Goal: Task Accomplishment & Management: Complete application form

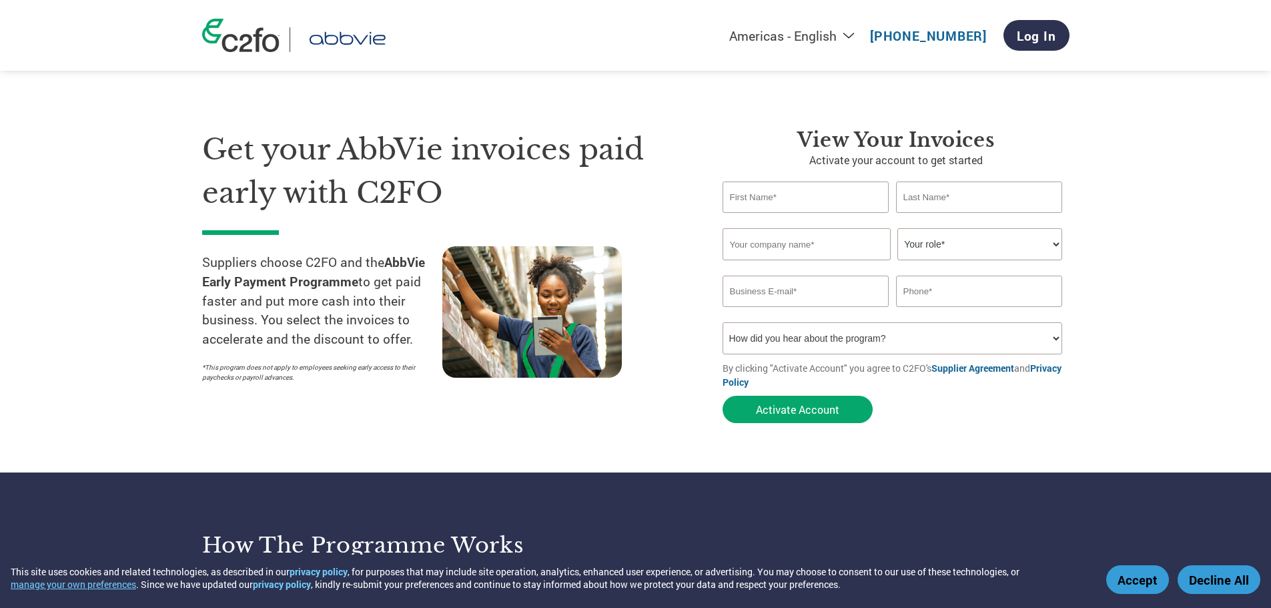
select select "en-[GEOGRAPHIC_DATA]"
type input "[EMAIL_ADDRESS][DOMAIN_NAME]"
type input "69785847"
click at [791, 209] on input "text" at bounding box center [806, 197] width 167 height 31
type input "Yang Jie"
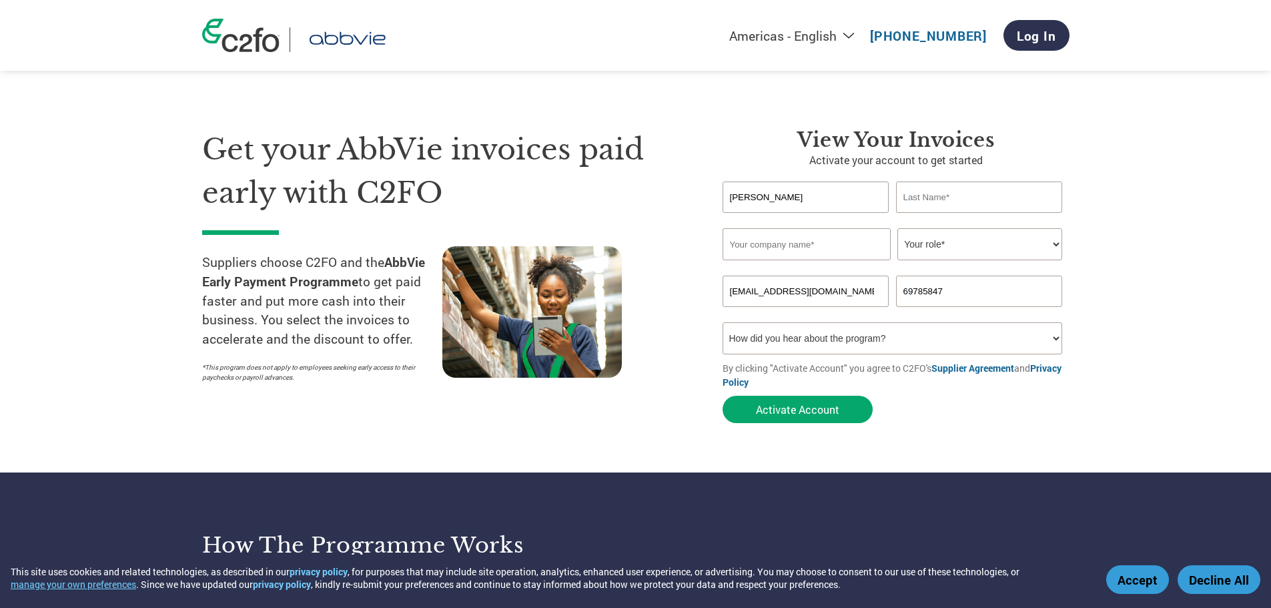
click at [952, 198] on input "text" at bounding box center [979, 197] width 167 height 31
type input "Tan"
type input "Antaes Asia"
click at [975, 249] on select "Your role* CFO Controller Credit Manager Finance Director Treasurer CEO Preside…" at bounding box center [980, 244] width 165 height 32
select select "OFFICE_MANAGER"
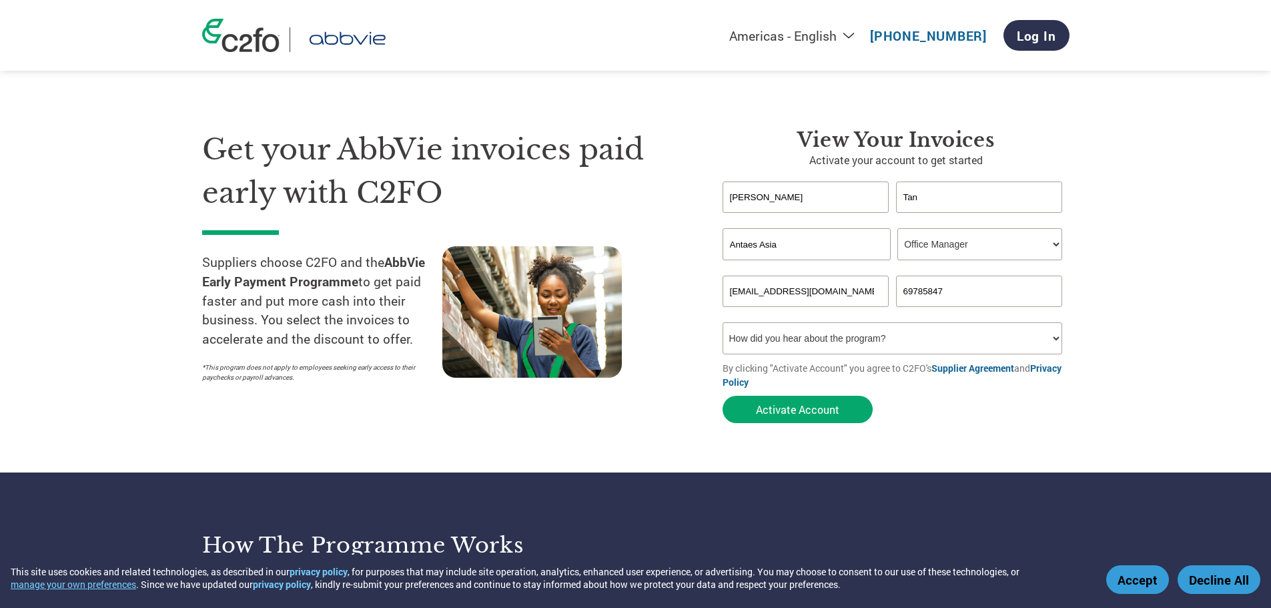
click at [898, 228] on select "Your role* CFO Controller Credit Manager Finance Director Treasurer CEO Preside…" at bounding box center [980, 244] width 165 height 32
click at [951, 290] on input "69785847" at bounding box center [979, 291] width 167 height 31
type input "83390831"
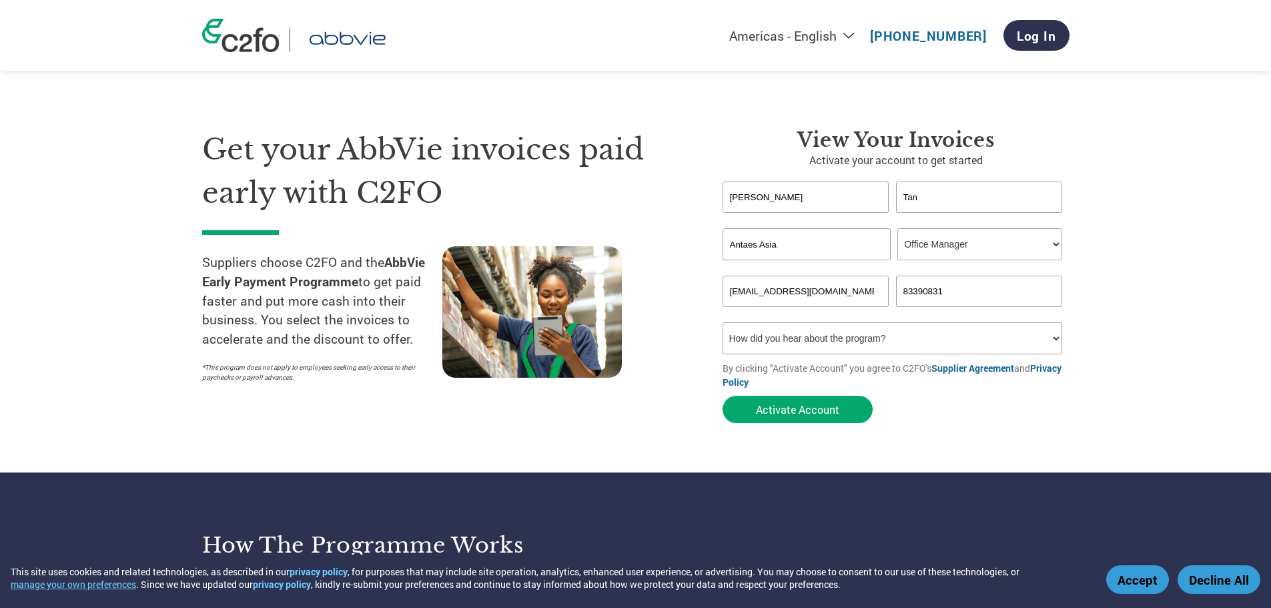
click at [906, 344] on select "How did you hear about the program? Received a letter Email Social Media Online…" at bounding box center [893, 338] width 340 height 32
select select "Received a Letter"
click at [723, 322] on select "How did you hear about the program? Received a letter Email Social Media Online…" at bounding box center [893, 338] width 340 height 32
click at [826, 404] on button "Activate Account" at bounding box center [798, 409] width 150 height 27
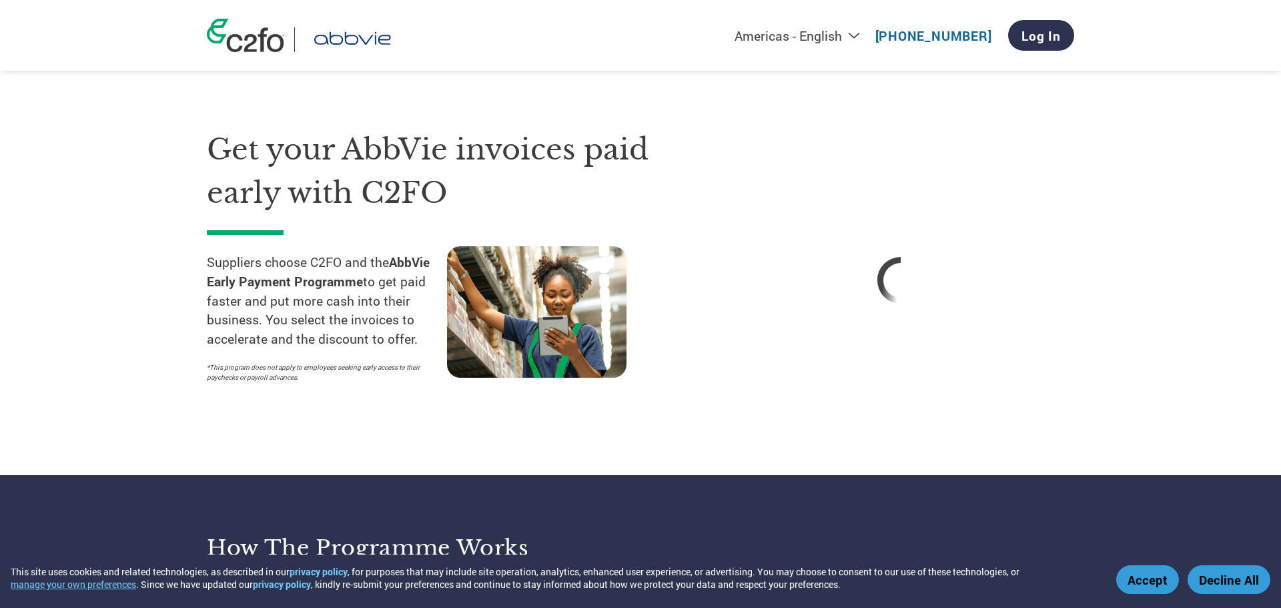
select select "en-[GEOGRAPHIC_DATA]"
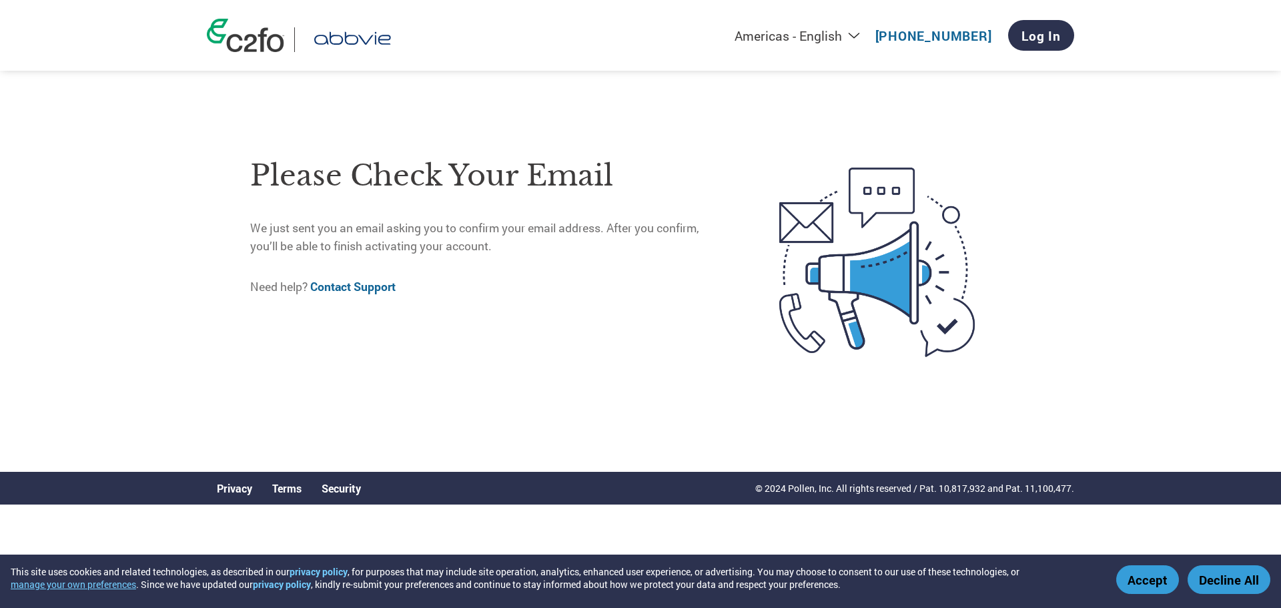
click at [1249, 219] on div "Americas - English Américas - Español Américas - Português Amériques - Français…" at bounding box center [640, 225] width 1281 height 451
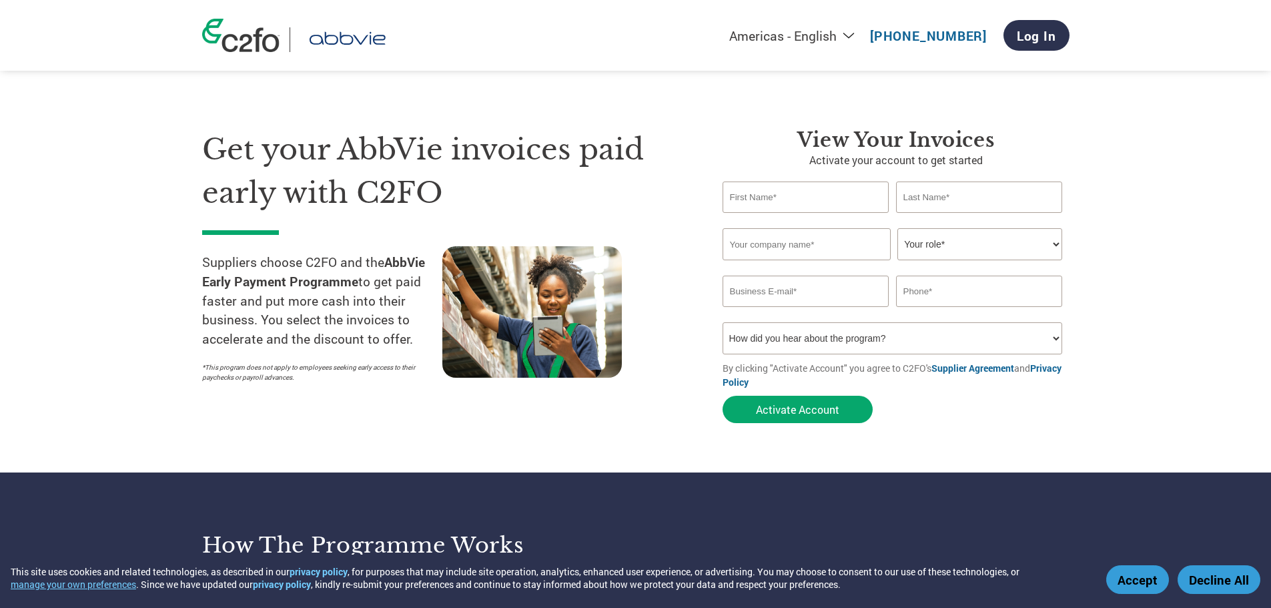
select select "en-[GEOGRAPHIC_DATA]"
type input "[EMAIL_ADDRESS][DOMAIN_NAME]"
type input "69785847"
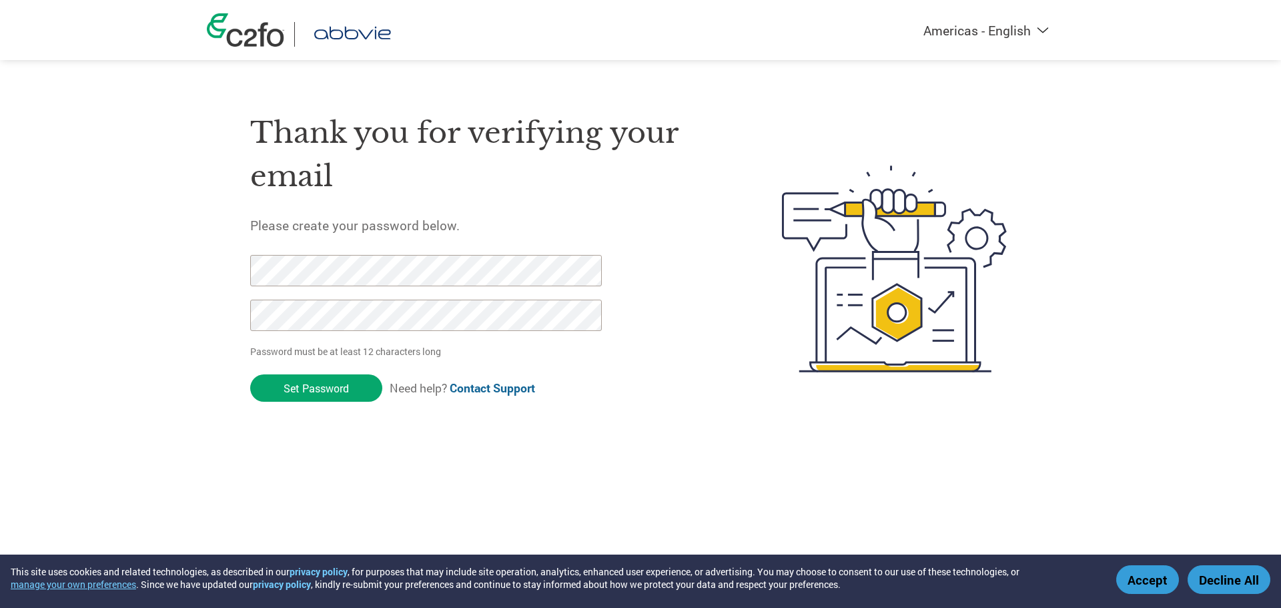
click at [532, 207] on div "Thank you for verifying your email Please create your password below. Password …" at bounding box center [484, 269] width 469 height 354
click at [346, 384] on input "Set Password" at bounding box center [316, 387] width 132 height 27
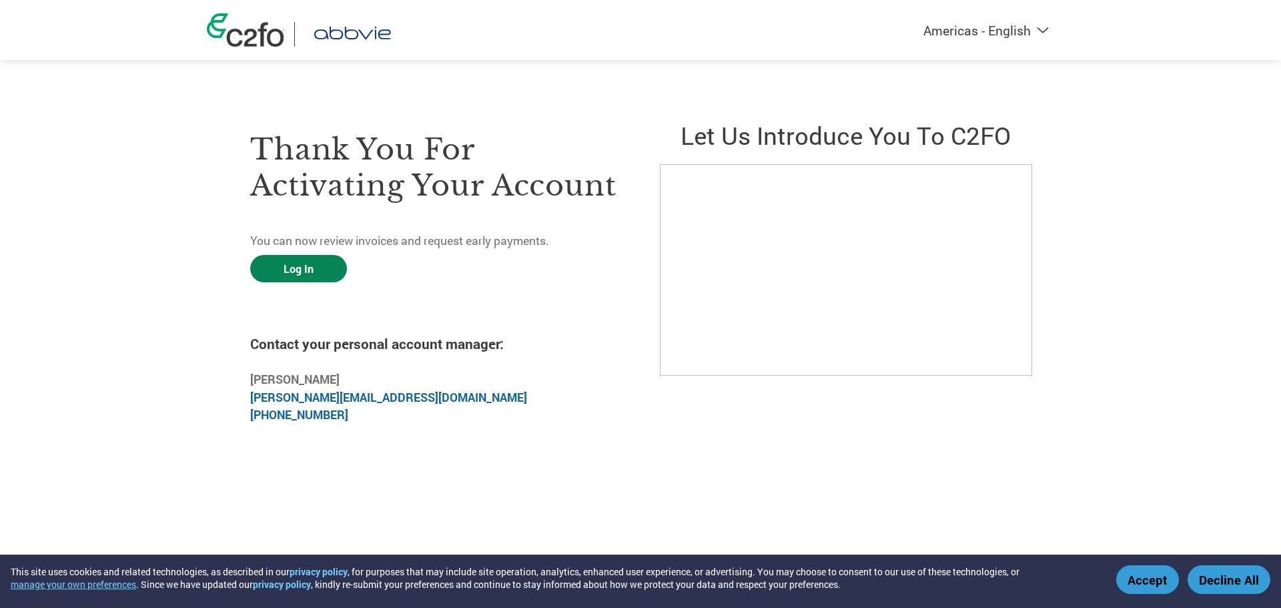
click at [308, 266] on link "Log In" at bounding box center [298, 268] width 97 height 27
